Goal: Transaction & Acquisition: Purchase product/service

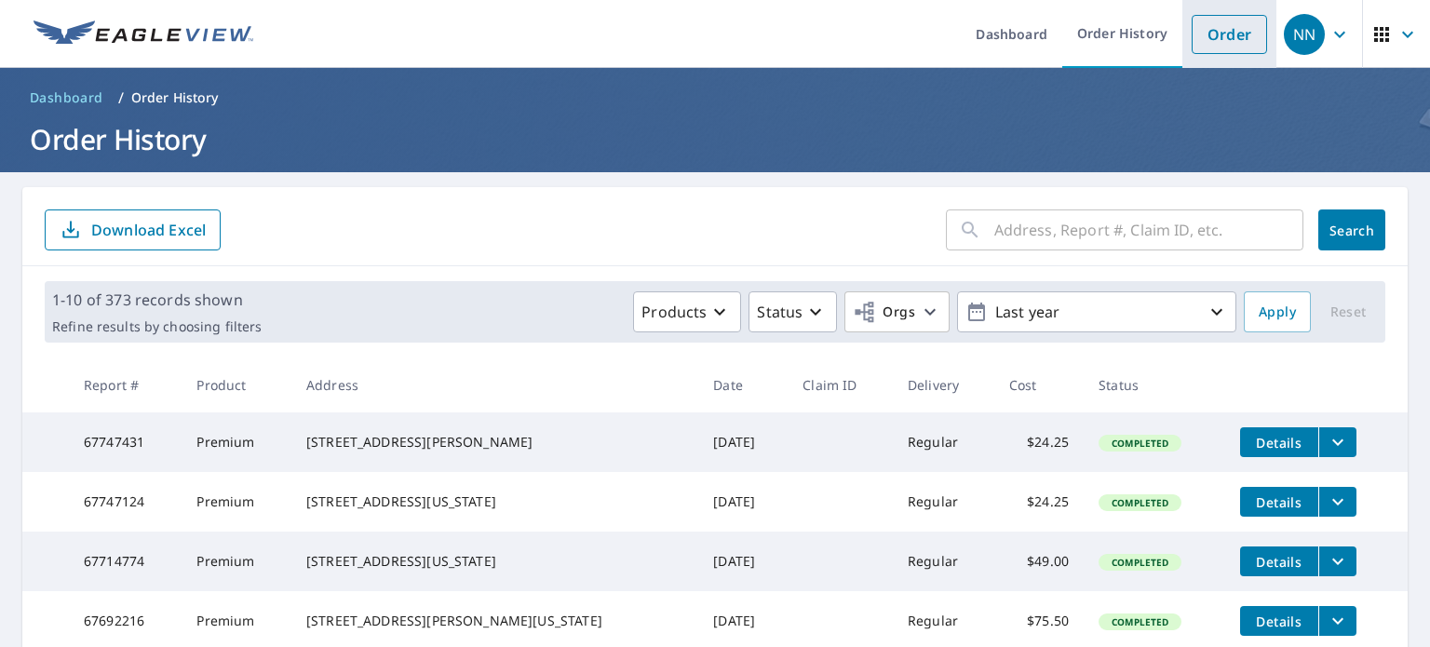
click at [1197, 40] on link "Order" at bounding box center [1229, 34] width 75 height 39
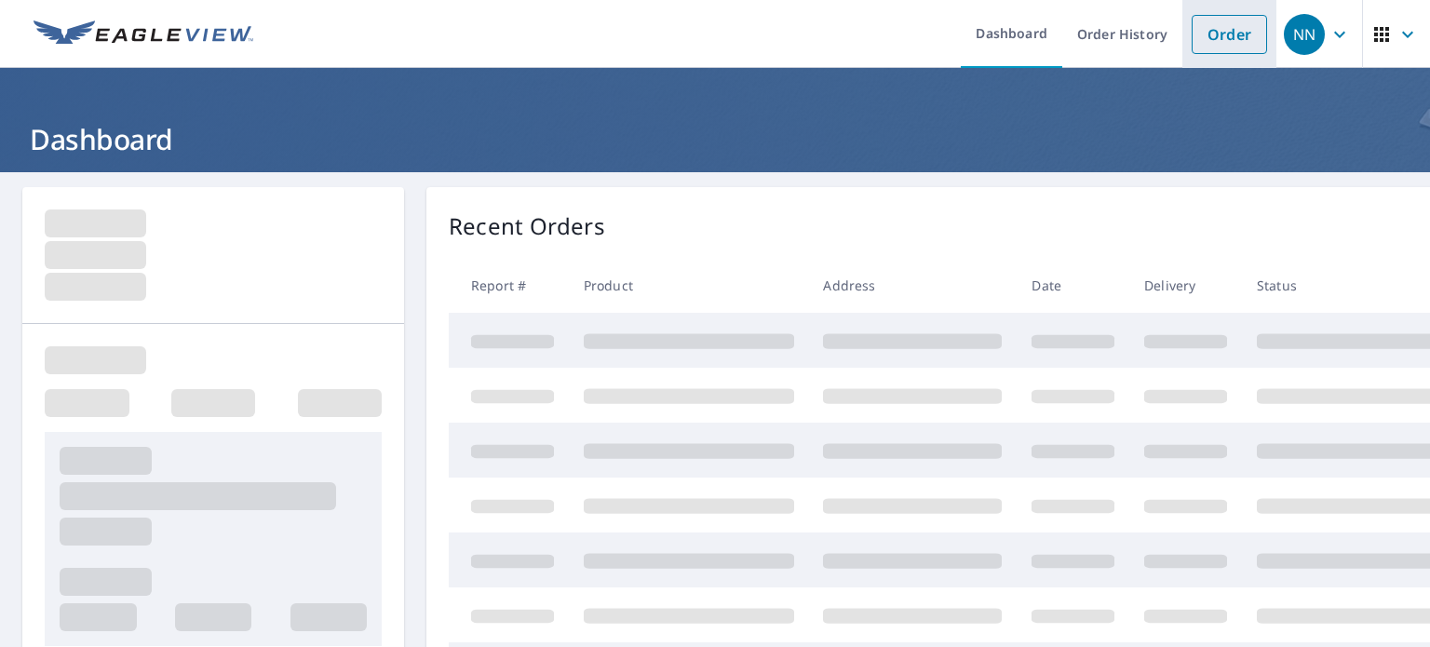
click at [1203, 42] on link "Order" at bounding box center [1229, 34] width 75 height 39
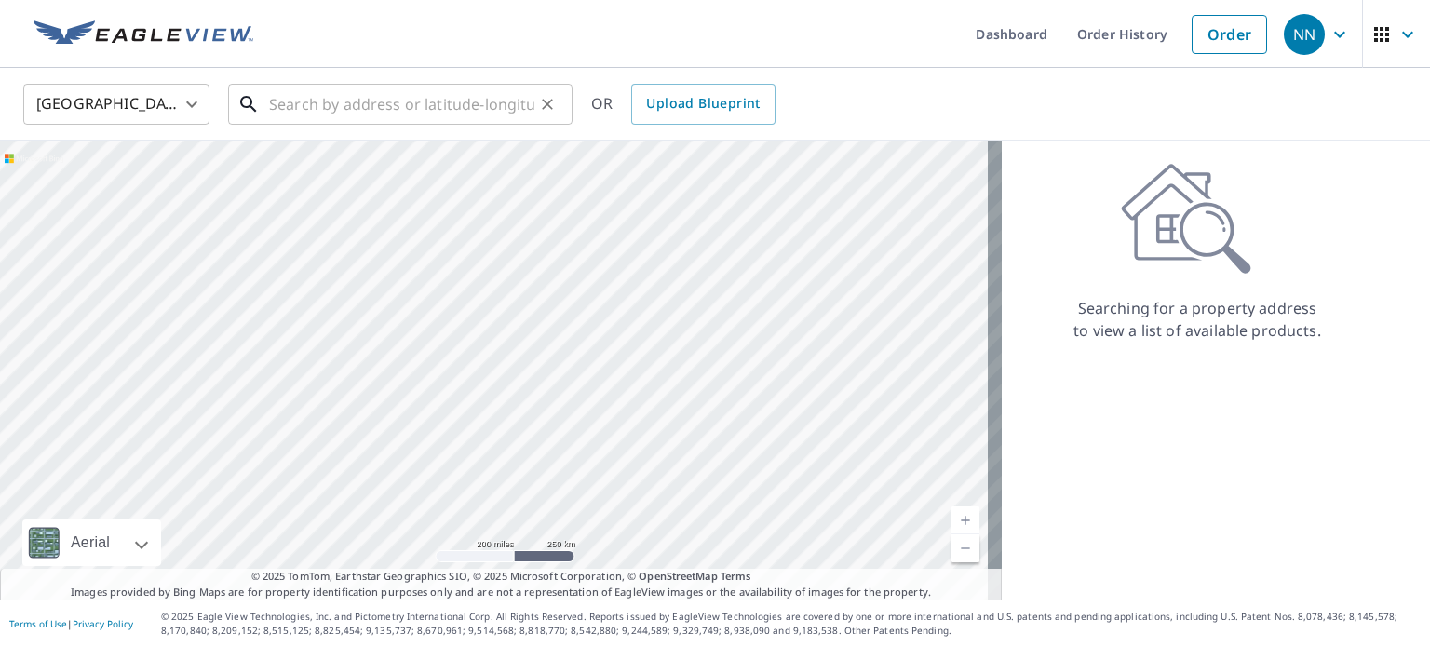
click at [397, 106] on input "text" at bounding box center [401, 104] width 265 height 52
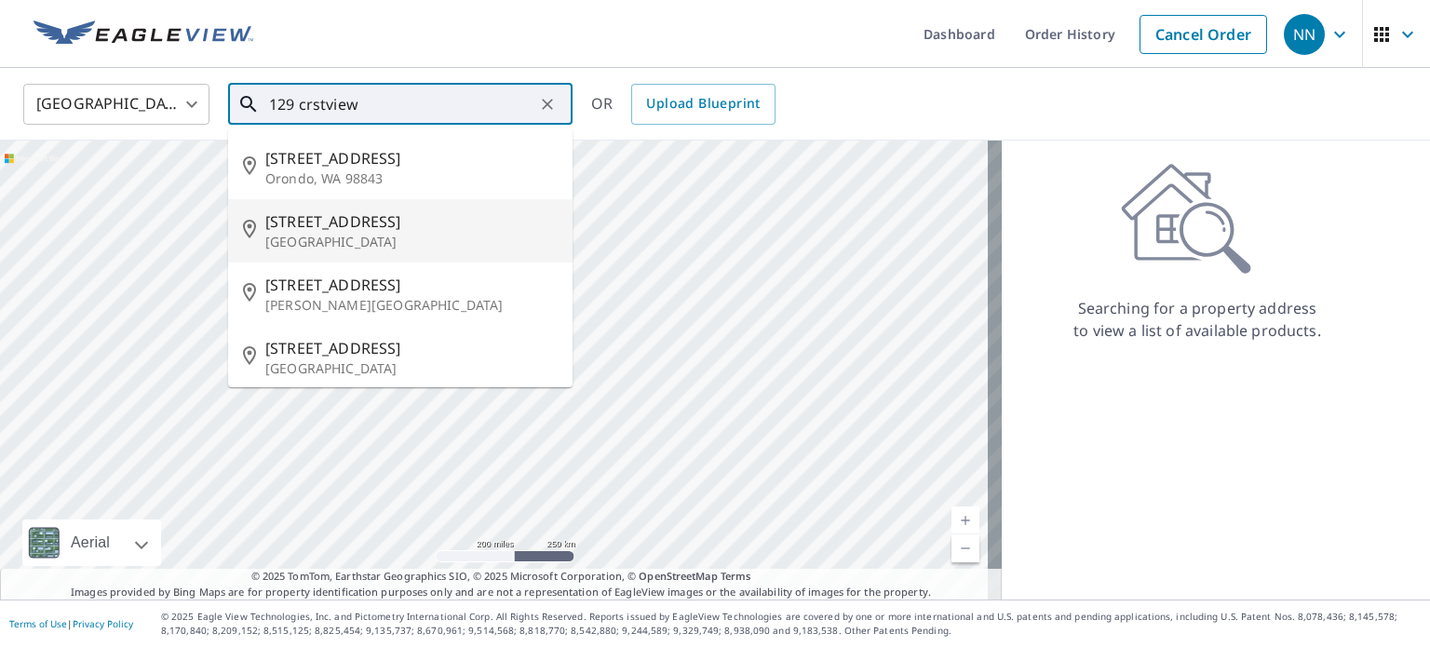
click at [359, 233] on p "Marthasville, MO 63357" at bounding box center [411, 242] width 292 height 19
type input "129 Crestview Dr Marthasville, MO 63357"
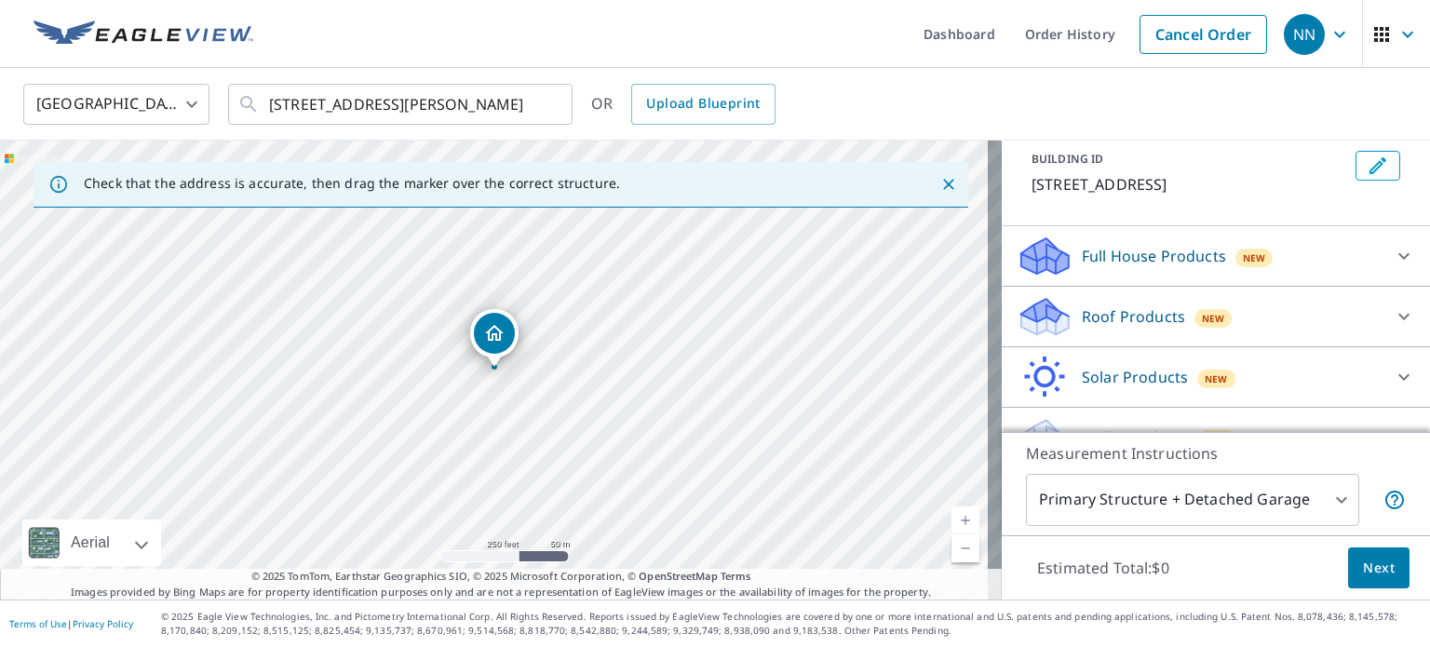
scroll to position [142, 0]
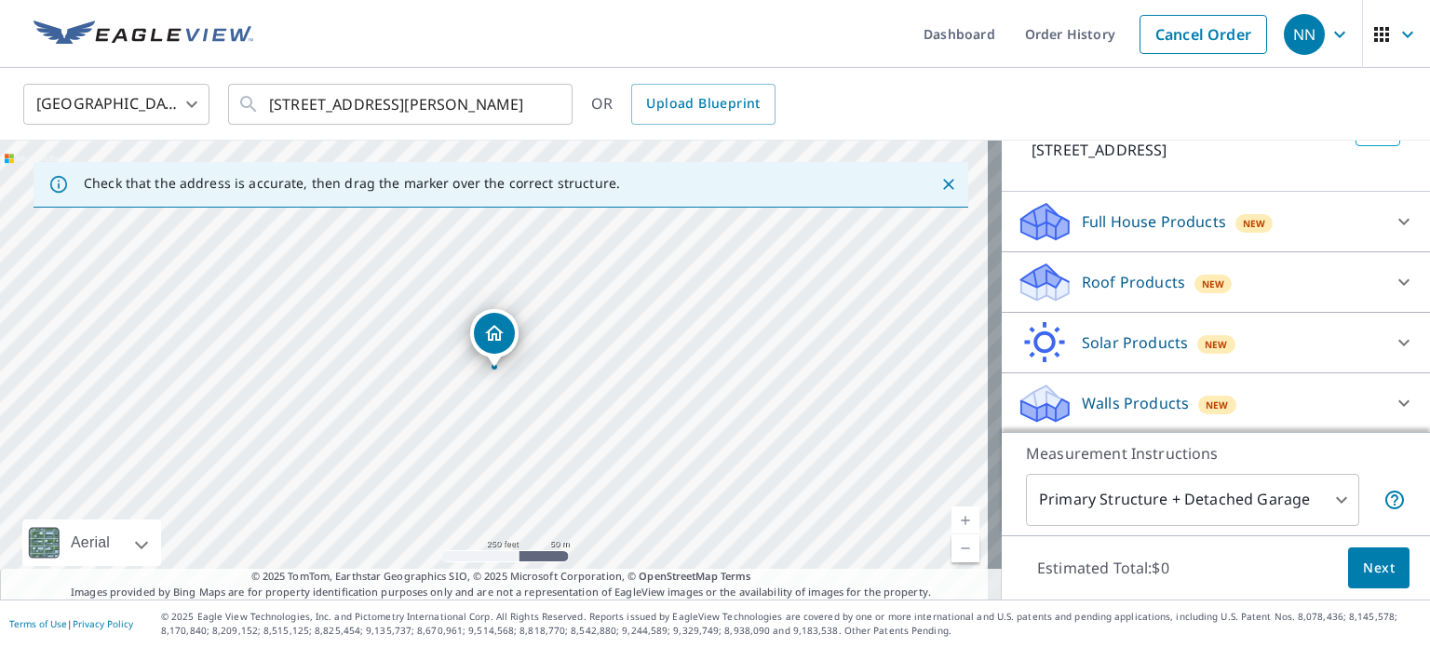
click at [1393, 284] on icon at bounding box center [1404, 282] width 22 height 22
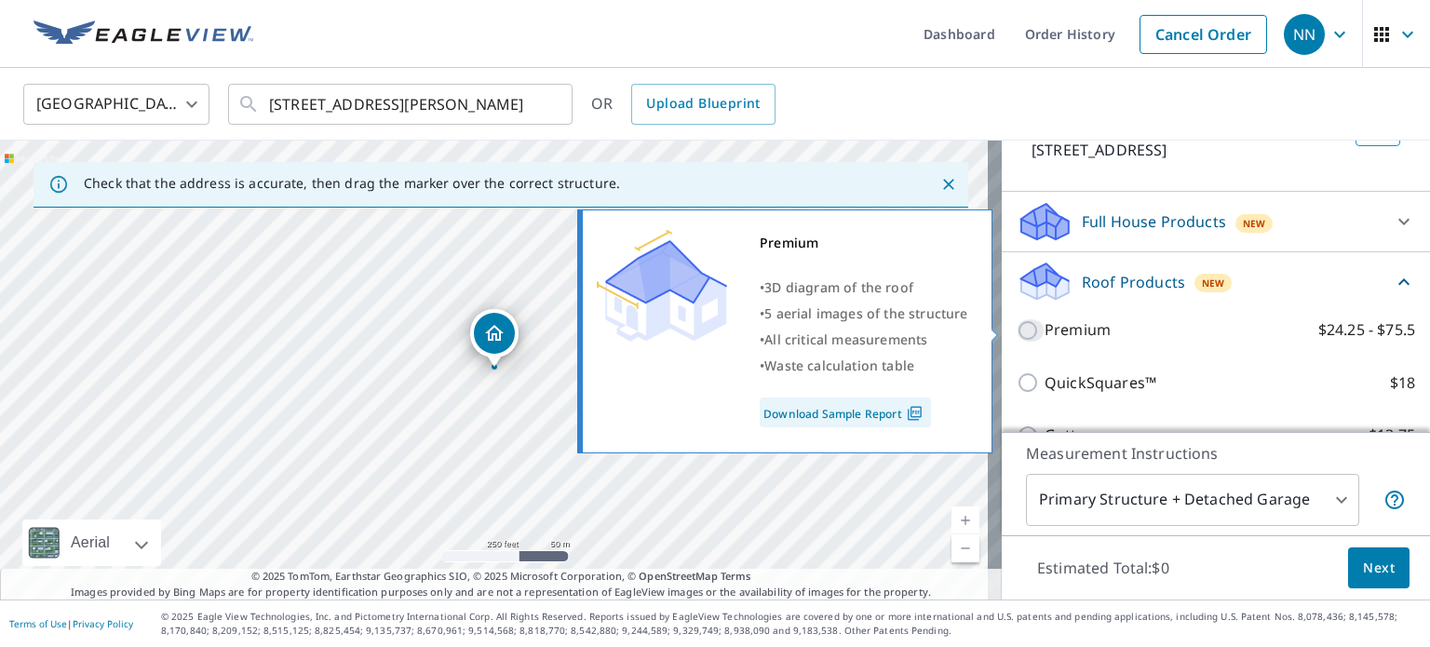
click at [1017, 330] on input "Premium $24.25 - $75.5" at bounding box center [1031, 330] width 28 height 22
checkbox input "true"
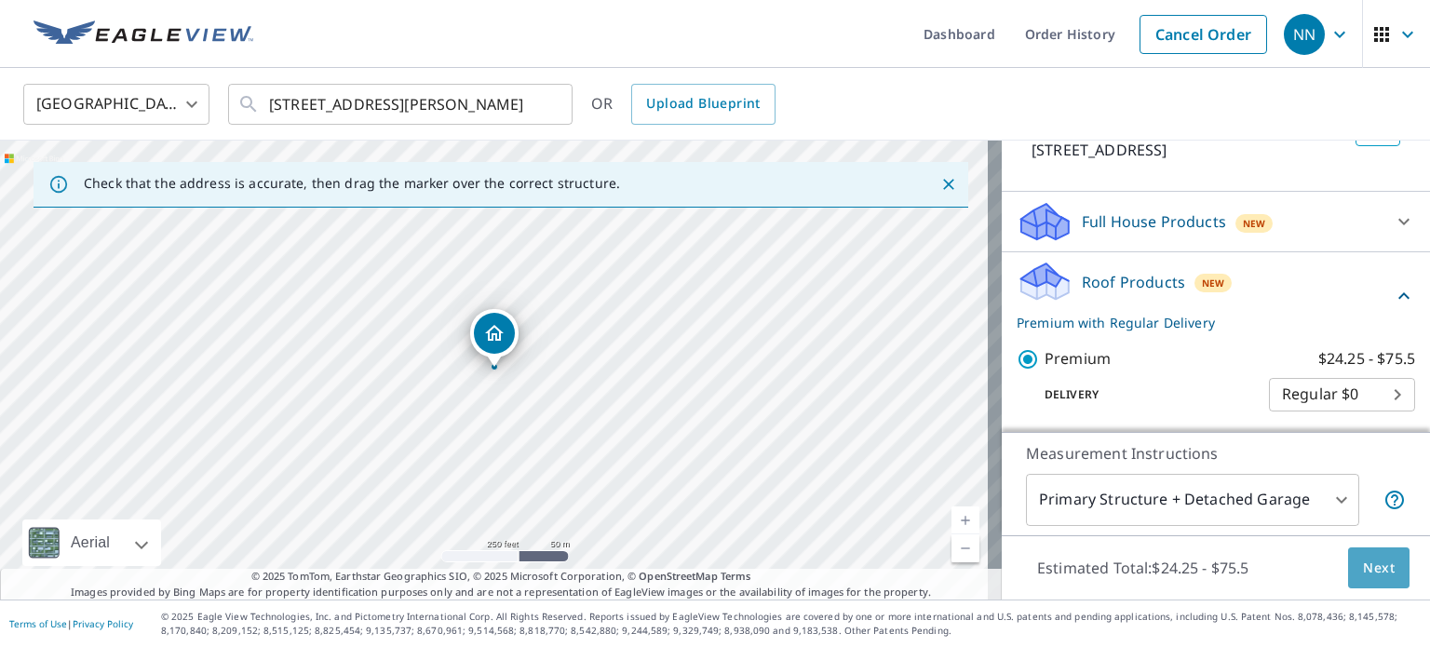
click at [1364, 569] on span "Next" at bounding box center [1379, 568] width 32 height 23
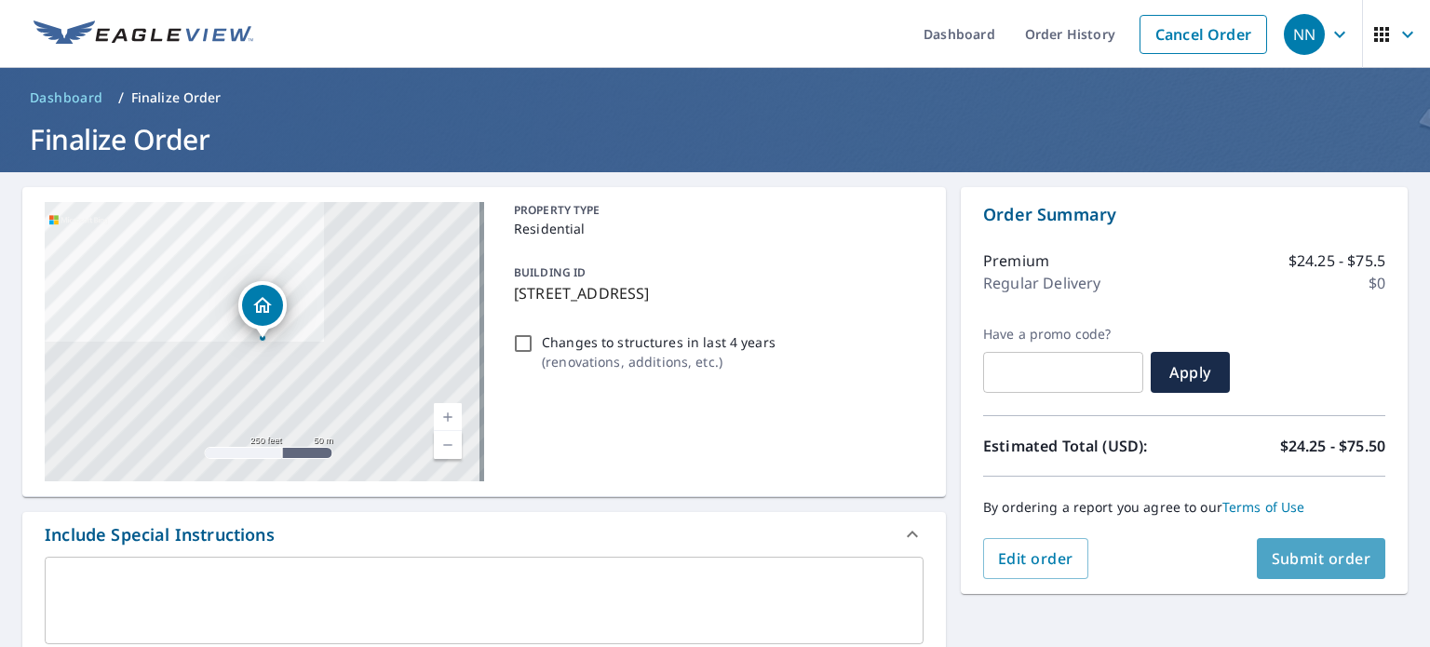
click at [1319, 553] on span "Submit order" at bounding box center [1322, 558] width 100 height 20
